Goal: Task Accomplishment & Management: Use online tool/utility

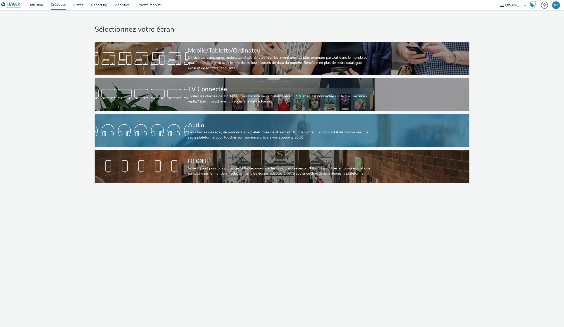
click at [208, 119] on div "Audio Des chaînes de radio, de podcasts aux plateformes de streaming: tout le c…" at bounding box center [281, 131] width 186 height 34
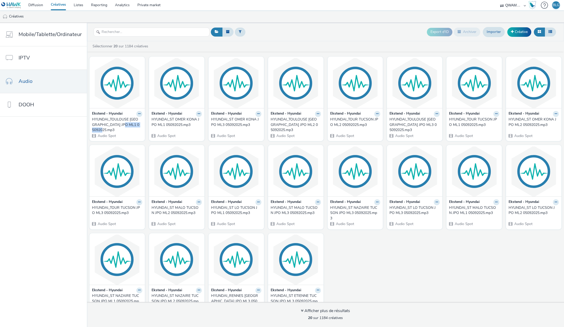
drag, startPoint x: 125, startPoint y: 124, endPoint x: 109, endPoint y: 129, distance: 16.8
copy div "05092025.mp3"
click at [136, 28] on input "text" at bounding box center [152, 32] width 116 height 9
paste input "05092025.mp3"
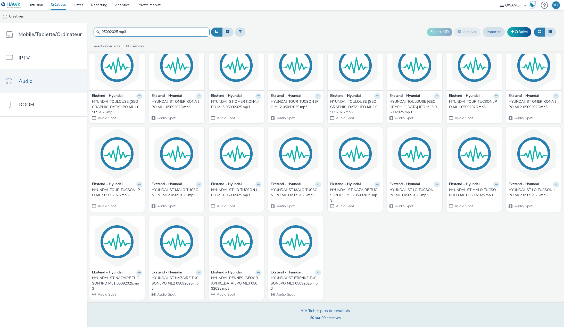
type input "05092025.mp3"
click at [327, 309] on div "Afficher plus de résultats" at bounding box center [325, 311] width 49 height 6
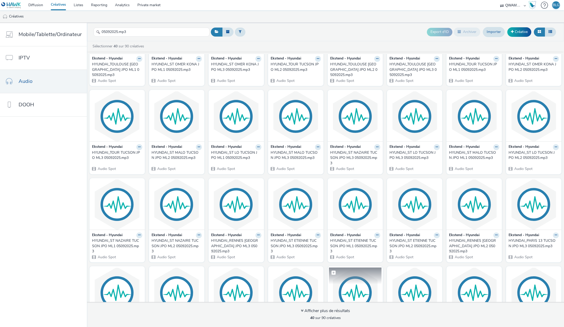
scroll to position [69, 0]
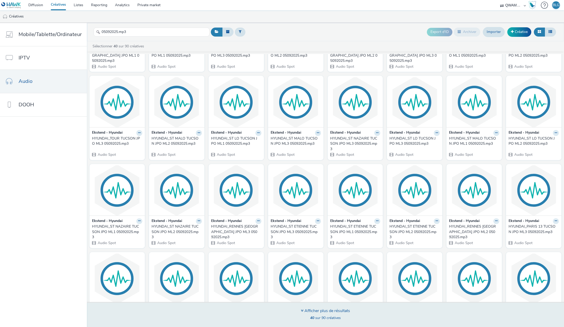
click at [330, 316] on span "40 sur 90 créatives" at bounding box center [325, 318] width 31 height 5
click at [330, 314] on div "Afficher plus de résultats" at bounding box center [325, 311] width 49 height 6
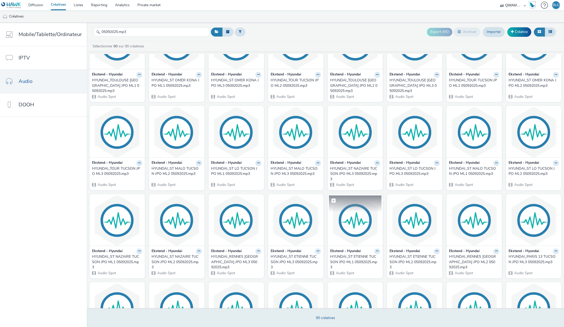
scroll to position [0, 0]
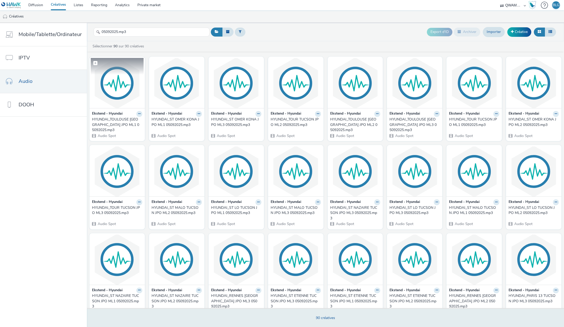
click at [129, 82] on img at bounding box center [117, 83] width 53 height 50
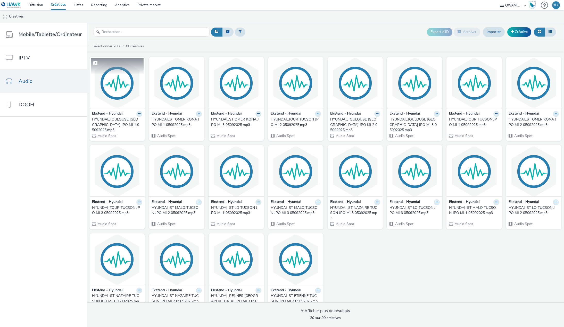
click at [93, 62] on span at bounding box center [95, 63] width 4 height 4
checkbox input "true"
drag, startPoint x: 153, startPoint y: 62, endPoint x: 205, endPoint y: 64, distance: 51.9
click at [220, 62] on div "Ekstend - Hyundai HYUNDAI_TOULOUSE [GEOGRAPHIC_DATA] JPO ML1 05092025.mp3 Audio…" at bounding box center [325, 187] width 477 height 266
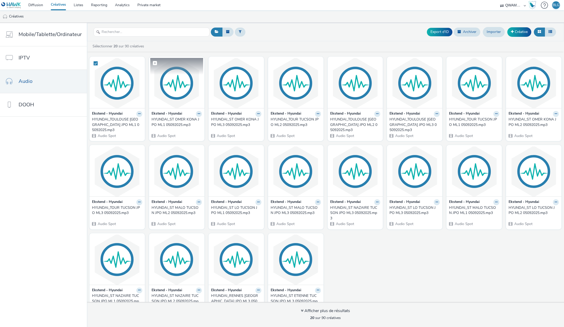
click at [152, 60] on label at bounding box center [176, 63] width 53 height 10
checkbox input "true"
click at [213, 60] on label at bounding box center [236, 63] width 53 height 10
checkbox input "true"
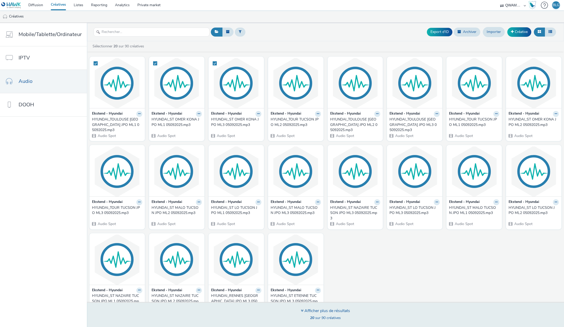
click at [323, 315] on div "Afficher plus de résultats 20 sur 90 créatives" at bounding box center [325, 315] width 49 height 14
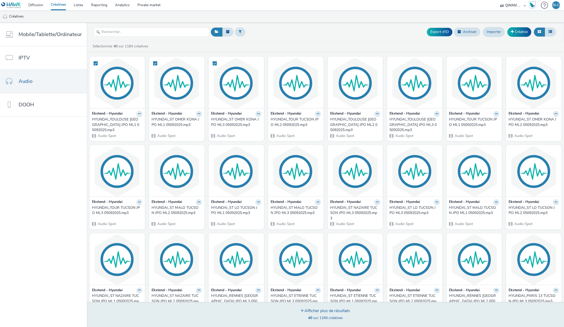
click at [327, 316] on span "40 sur 1184 créatives" at bounding box center [325, 318] width 35 height 5
click at [326, 313] on div "Afficher plus de résultats" at bounding box center [325, 311] width 49 height 6
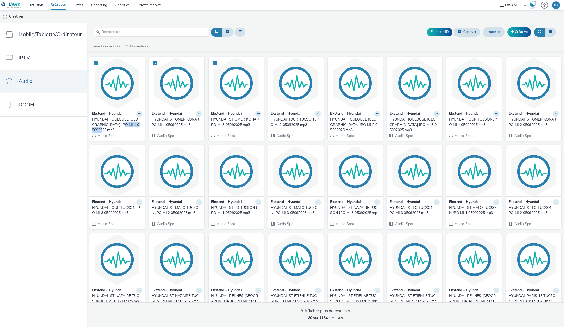
drag, startPoint x: 125, startPoint y: 123, endPoint x: 108, endPoint y: 130, distance: 18.8
copy div "05092025.mp3"
click at [129, 32] on input "text" at bounding box center [152, 32] width 116 height 9
paste input "05092025.mp3"
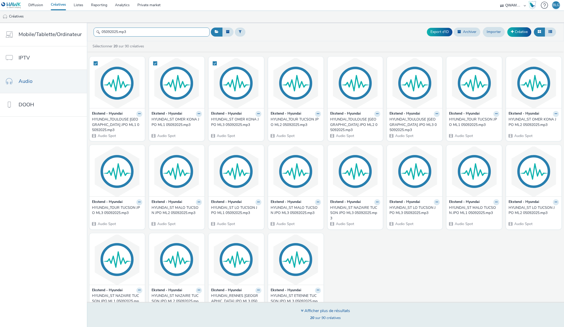
type input "05092025.mp3"
click at [302, 320] on div "20 sur 90 créatives" at bounding box center [325, 318] width 49 height 5
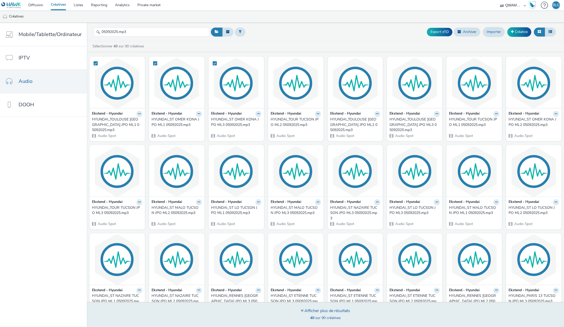
click at [322, 313] on div "Afficher plus de résultats" at bounding box center [325, 311] width 49 height 6
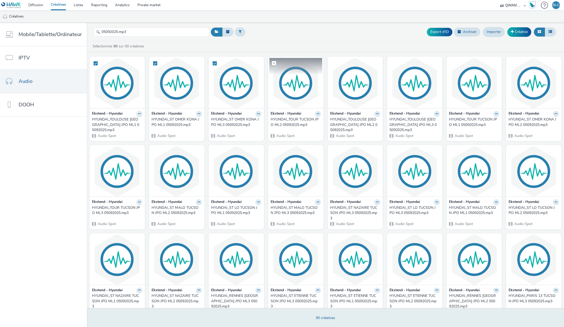
click at [272, 61] on span at bounding box center [274, 63] width 4 height 4
checkbox input "true"
click at [332, 61] on label at bounding box center [355, 63] width 53 height 10
checkbox input "true"
click at [391, 63] on span at bounding box center [393, 63] width 4 height 4
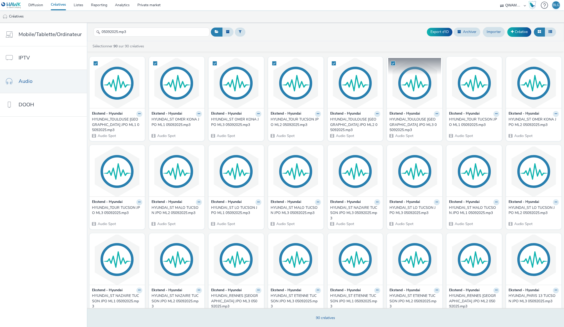
checkbox input "true"
click at [450, 61] on label at bounding box center [474, 63] width 53 height 10
checkbox input "true"
click at [510, 62] on span at bounding box center [512, 63] width 4 height 4
checkbox input "true"
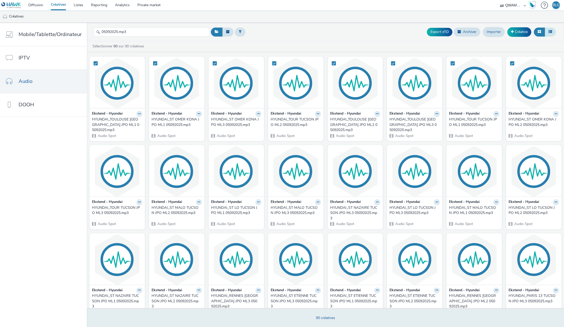
click at [551, 32] on icon at bounding box center [551, 32] width 4 height 4
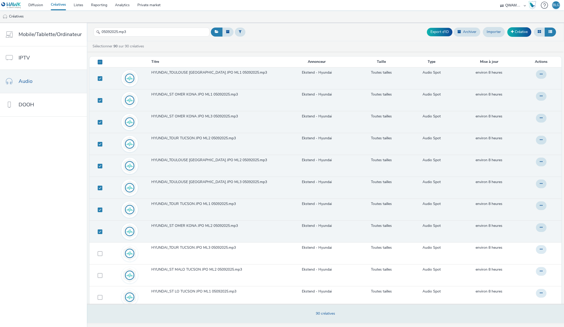
click at [99, 63] on span at bounding box center [100, 62] width 5 height 5
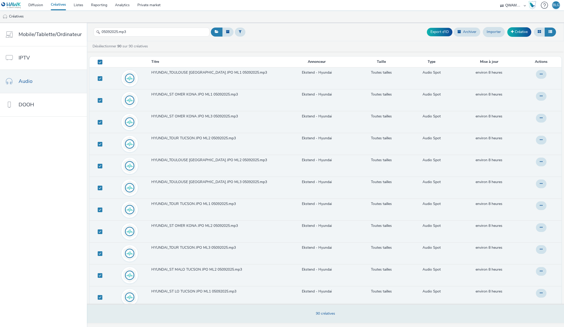
checkbox input "true"
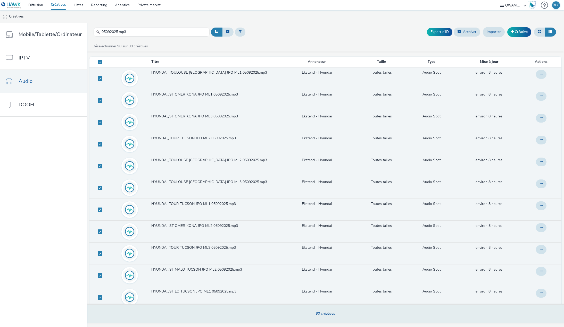
checkbox input "true"
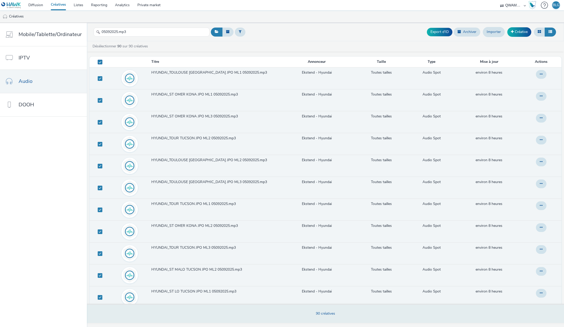
checkbox input "true"
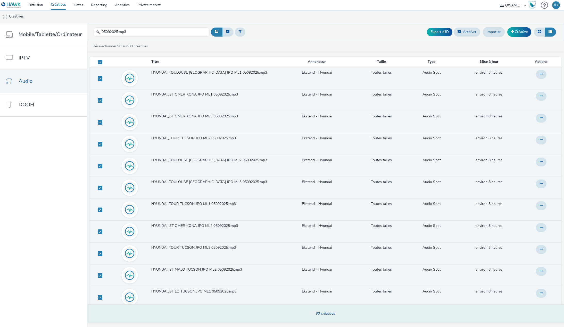
checkbox input "true"
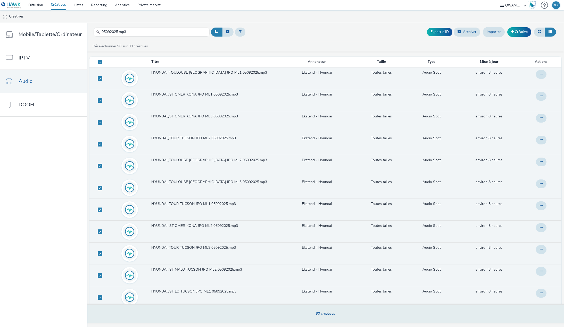
checkbox input "true"
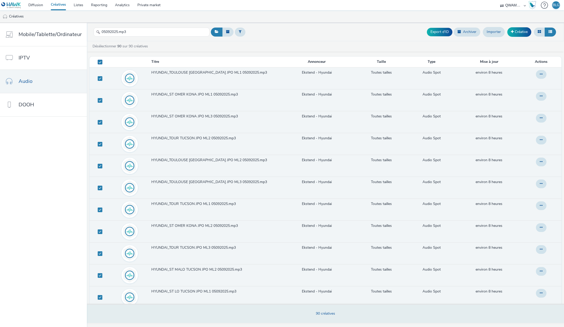
checkbox input "true"
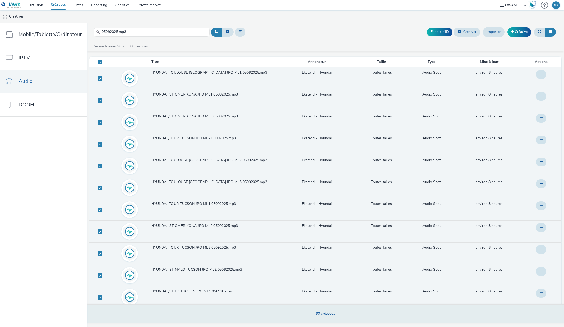
checkbox input "true"
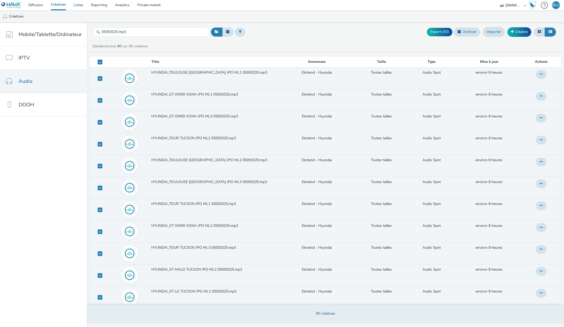
checkbox input "true"
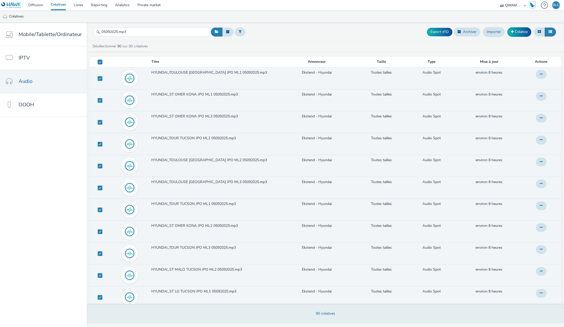
checkbox input "true"
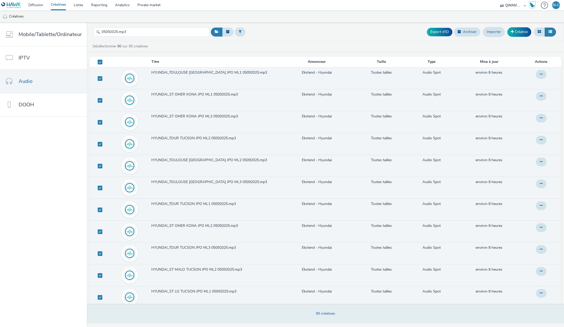
checkbox input "true"
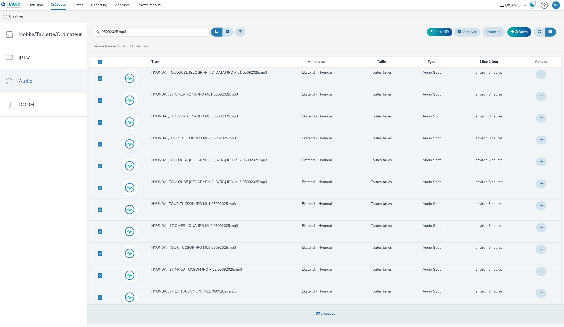
checkbox input "true"
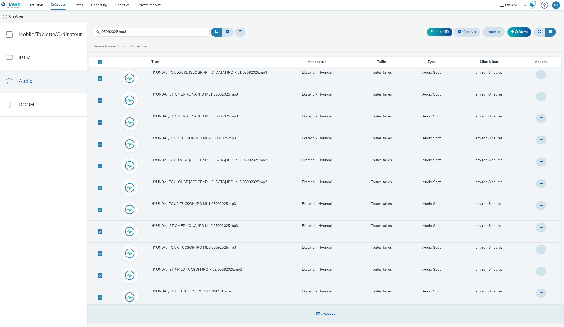
checkbox input "true"
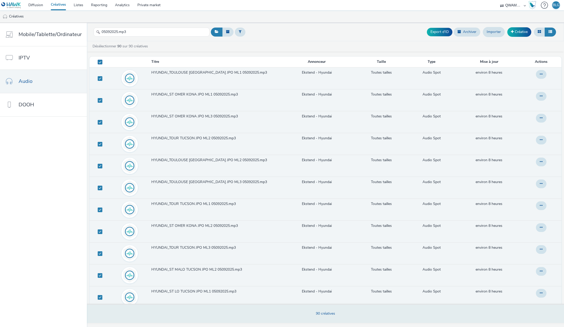
checkbox input "true"
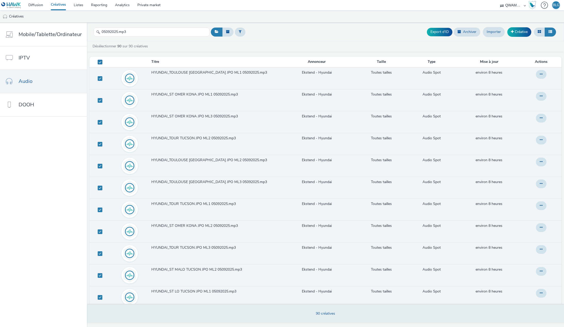
checkbox input "true"
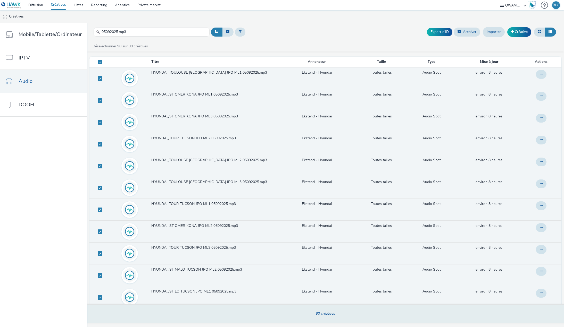
checkbox input "true"
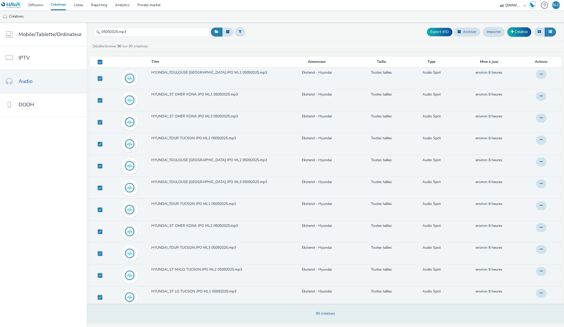
checkbox input "true"
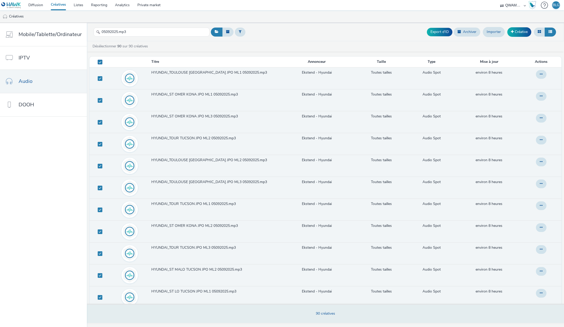
checkbox input "true"
click at [441, 32] on button "Export d'ID" at bounding box center [440, 32] width 26 height 8
checkbox input "false"
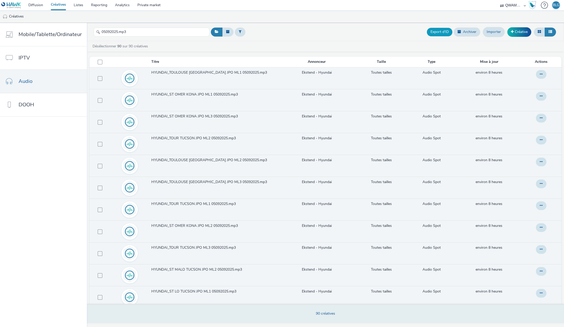
checkbox input "false"
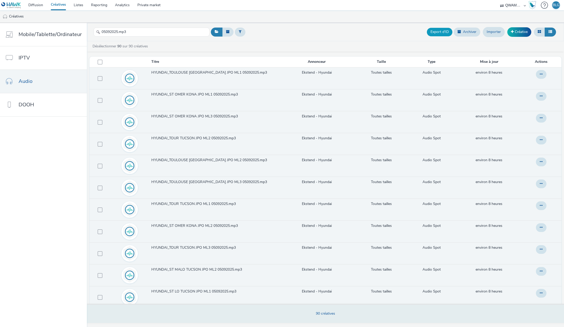
checkbox input "false"
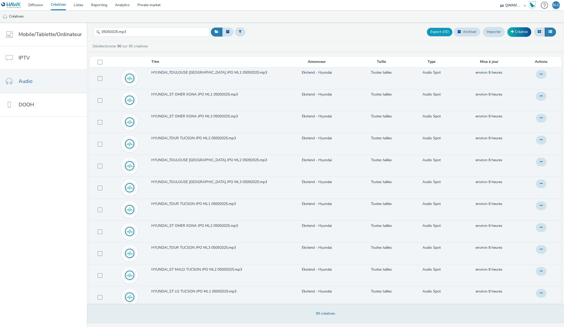
checkbox input "false"
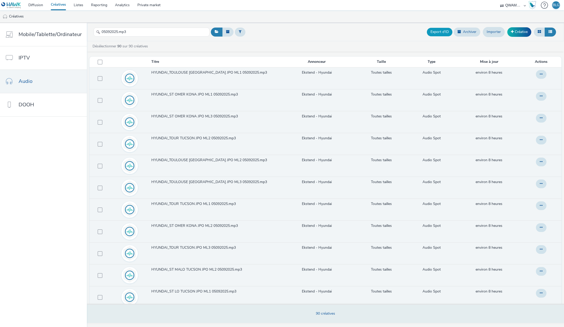
checkbox input "false"
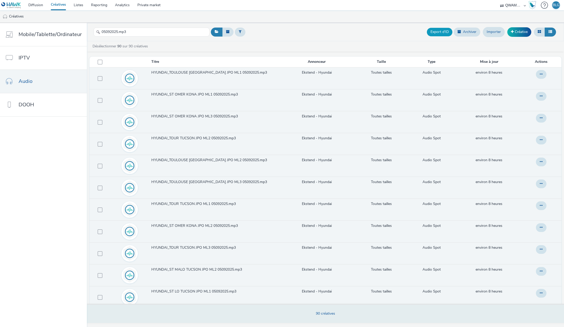
checkbox input "false"
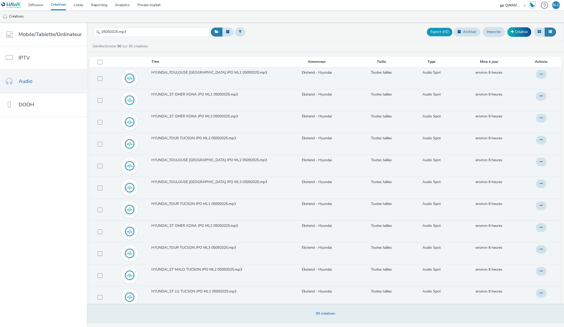
checkbox input "false"
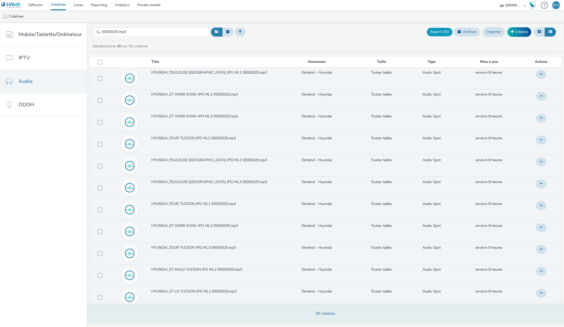
checkbox input "false"
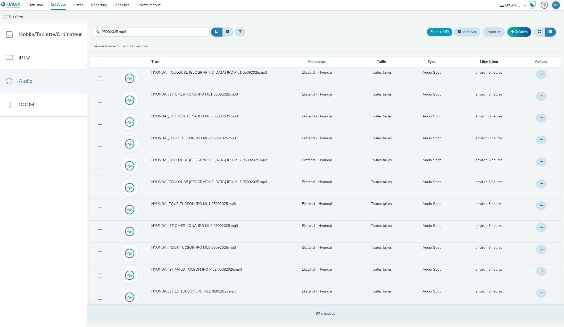
checkbox input "false"
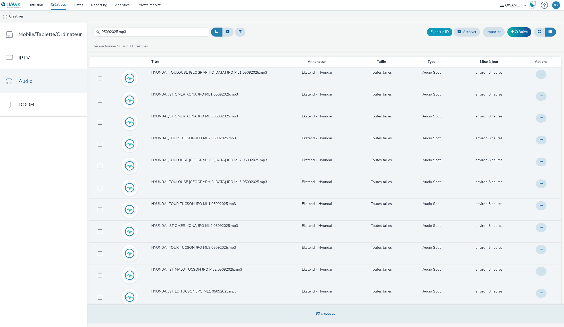
checkbox input "false"
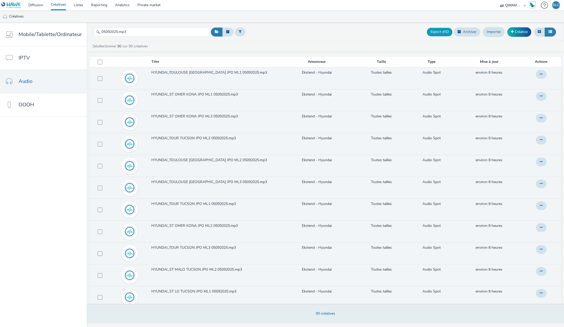
checkbox input "false"
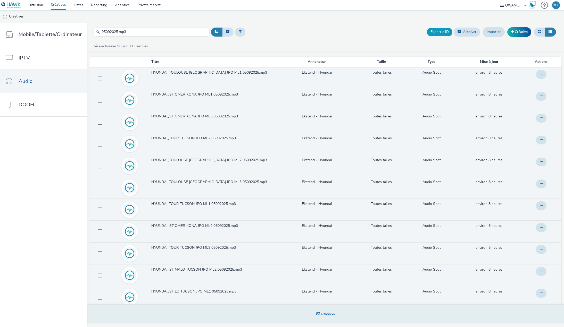
checkbox input "false"
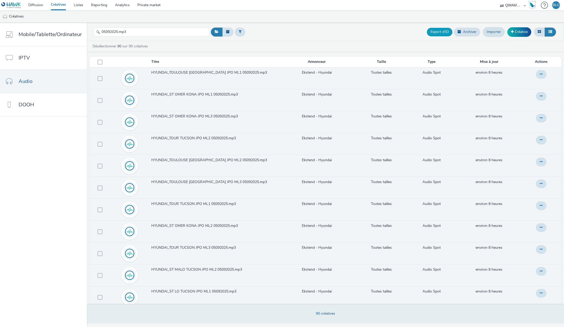
checkbox input "false"
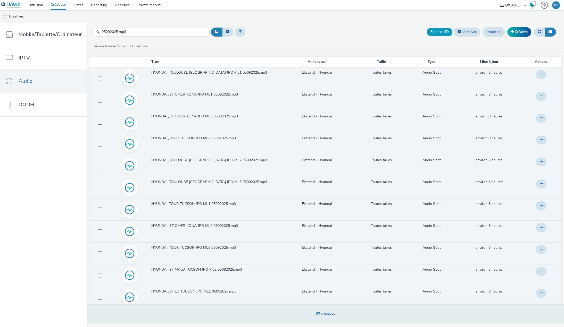
checkbox input "false"
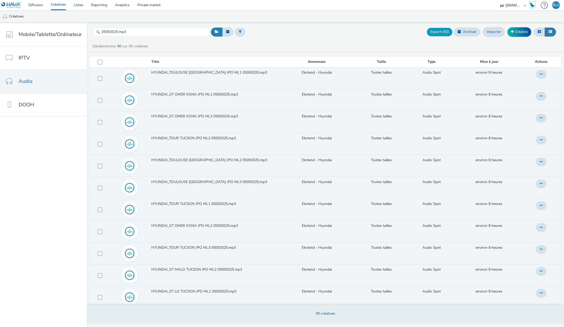
checkbox input "false"
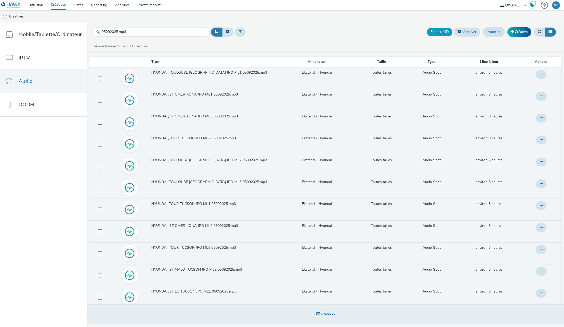
checkbox input "false"
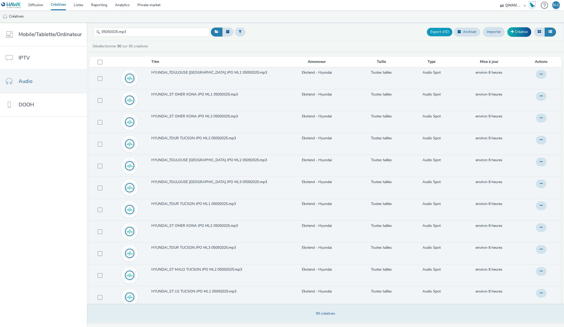
checkbox input "false"
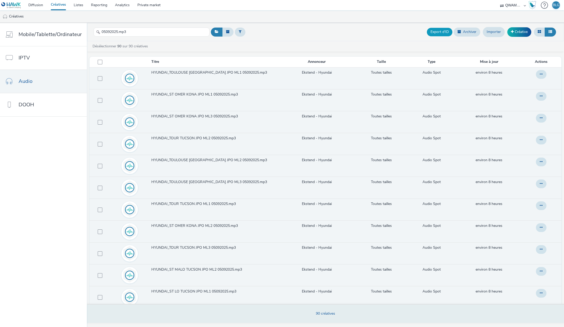
checkbox input "false"
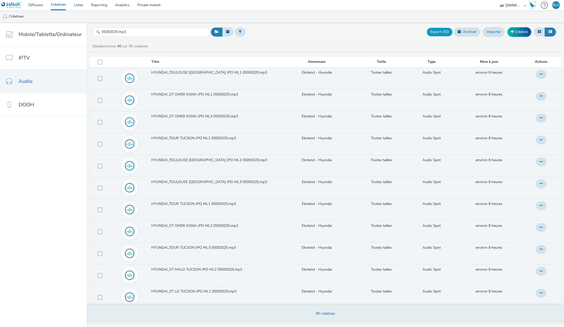
checkbox input "false"
